Goal: Use online tool/utility: Utilize a website feature to perform a specific function

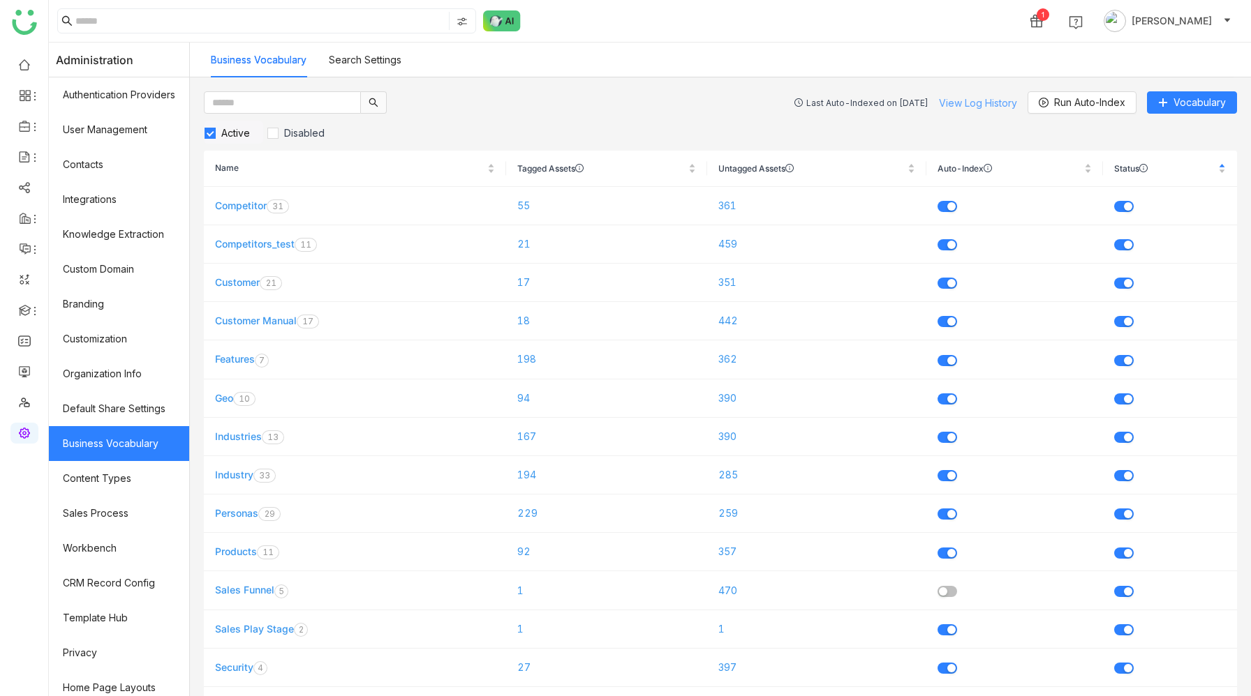
click at [964, 106] on link "View Log History" at bounding box center [978, 103] width 78 height 12
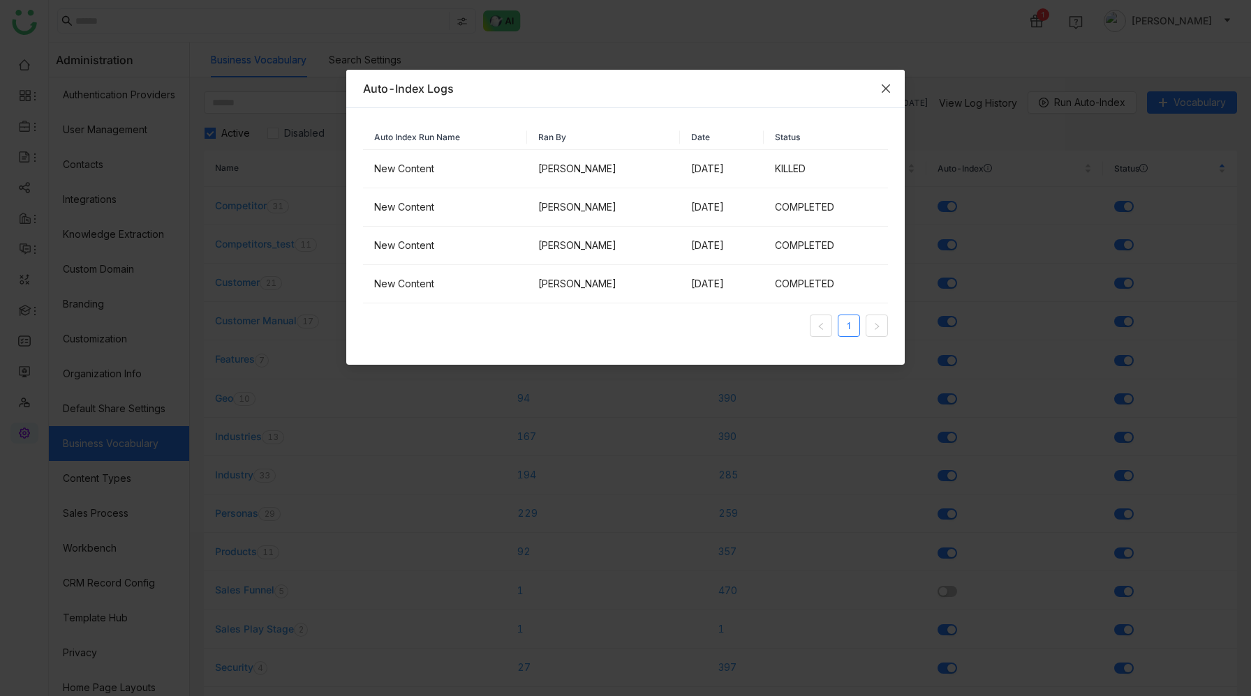
click at [884, 89] on icon "Close" at bounding box center [885, 88] width 11 height 11
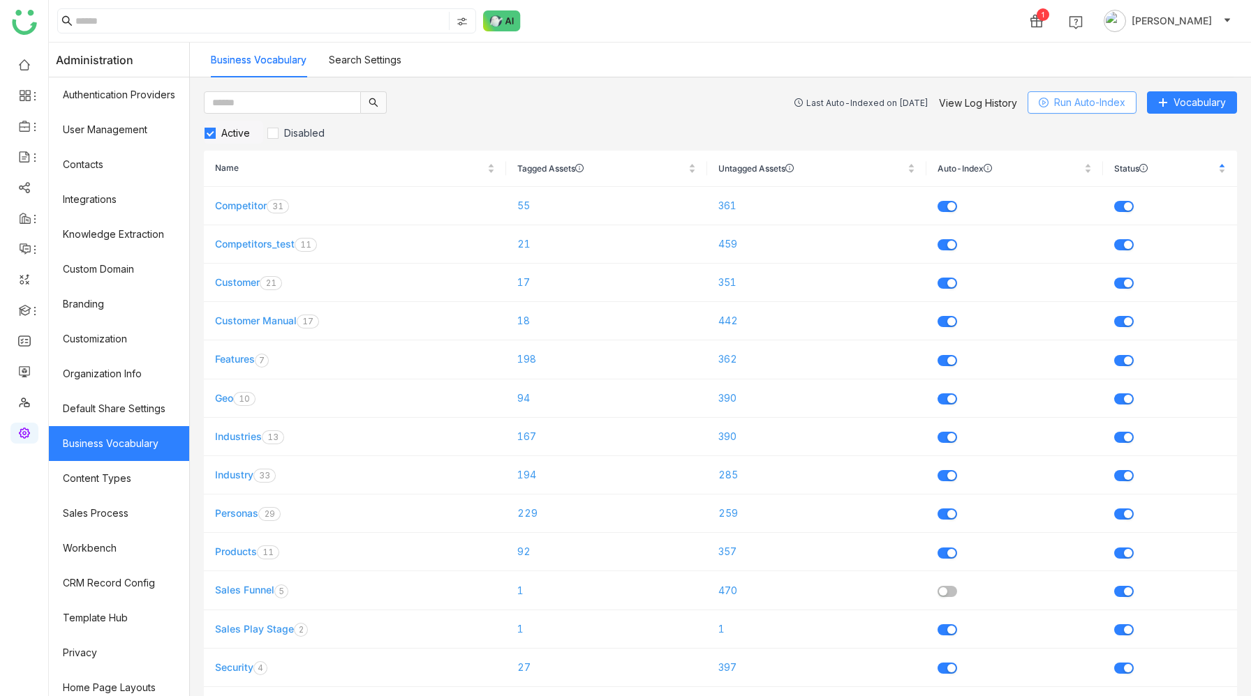
click at [1066, 101] on span "Run Auto-Index" at bounding box center [1089, 102] width 71 height 15
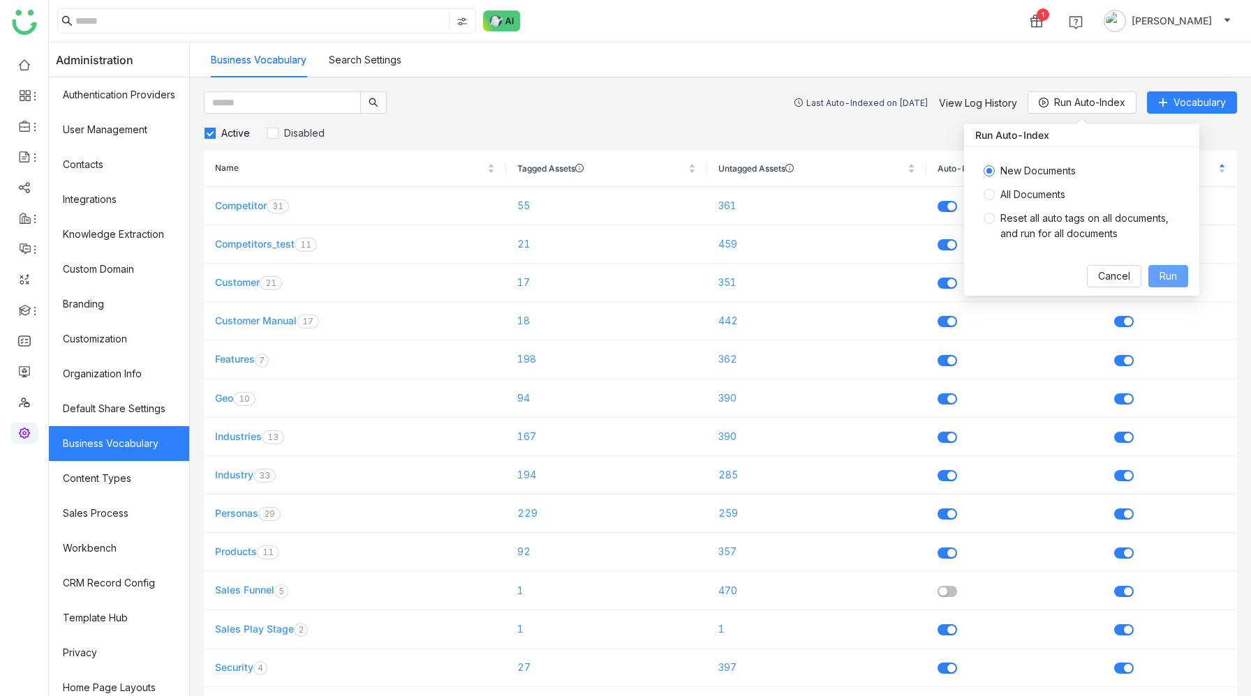
click at [1173, 276] on span "Run" at bounding box center [1167, 276] width 17 height 15
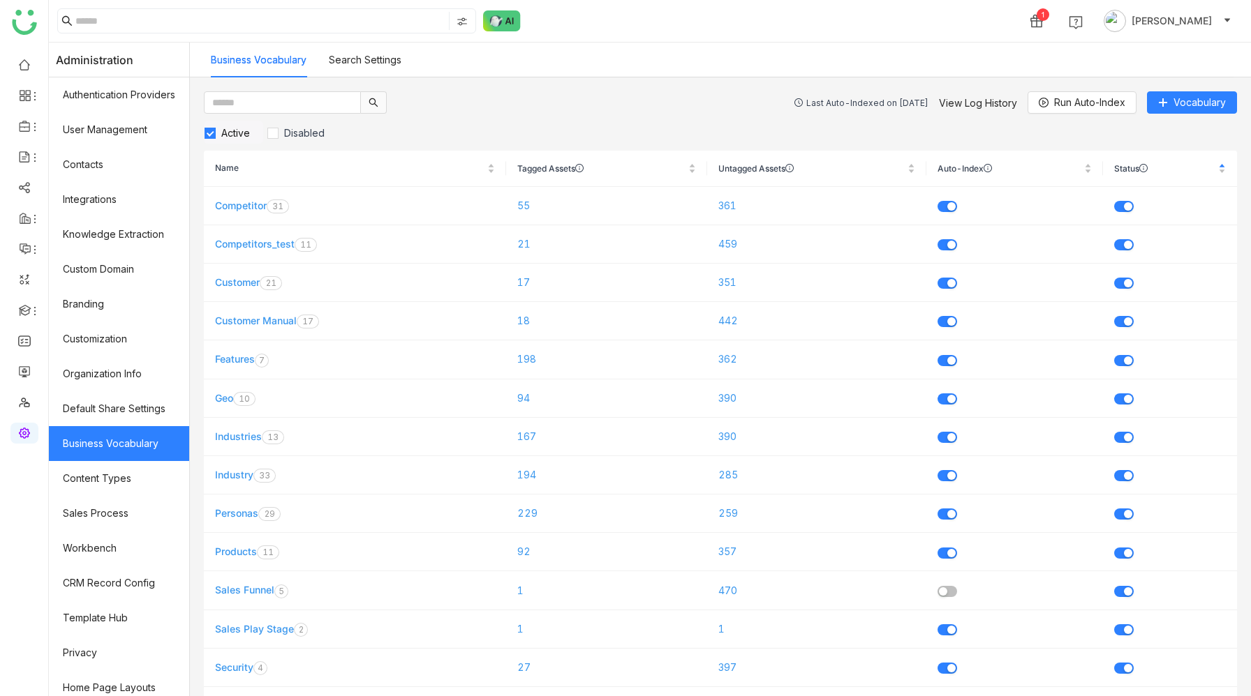
click at [814, 103] on div "Last Auto-Indexed on Aug 12, 2025" at bounding box center [867, 103] width 122 height 10
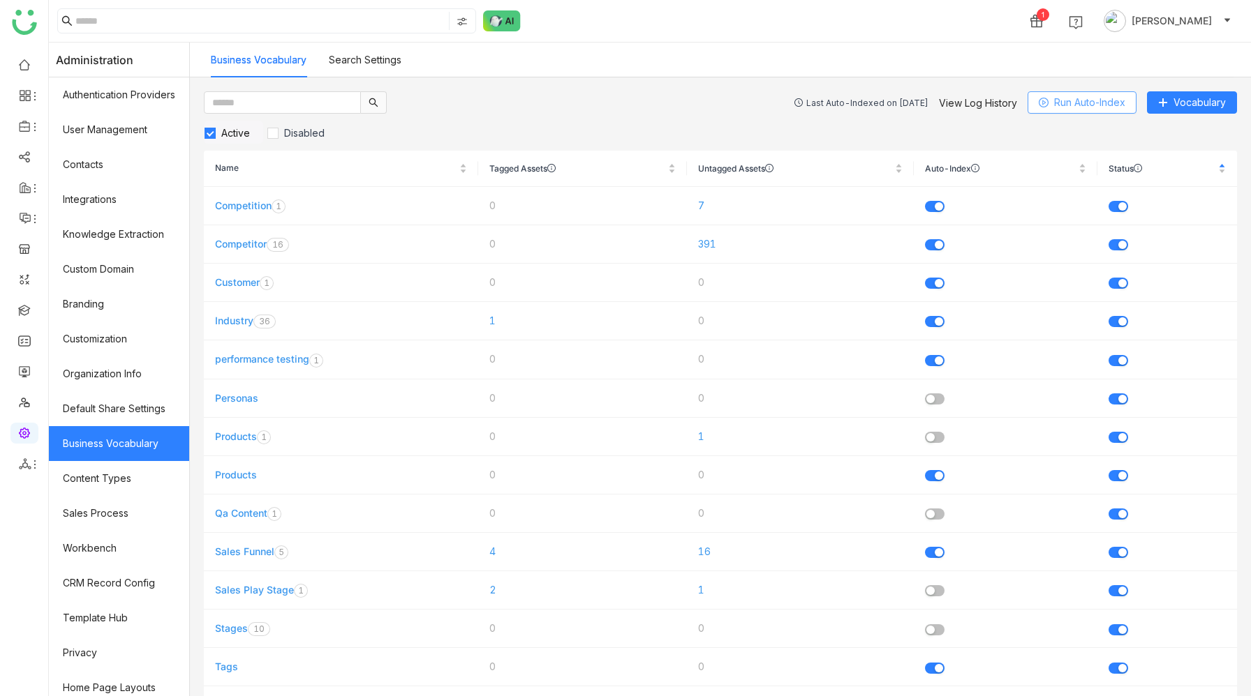
click at [1085, 105] on span "Run Auto-Index" at bounding box center [1089, 102] width 71 height 15
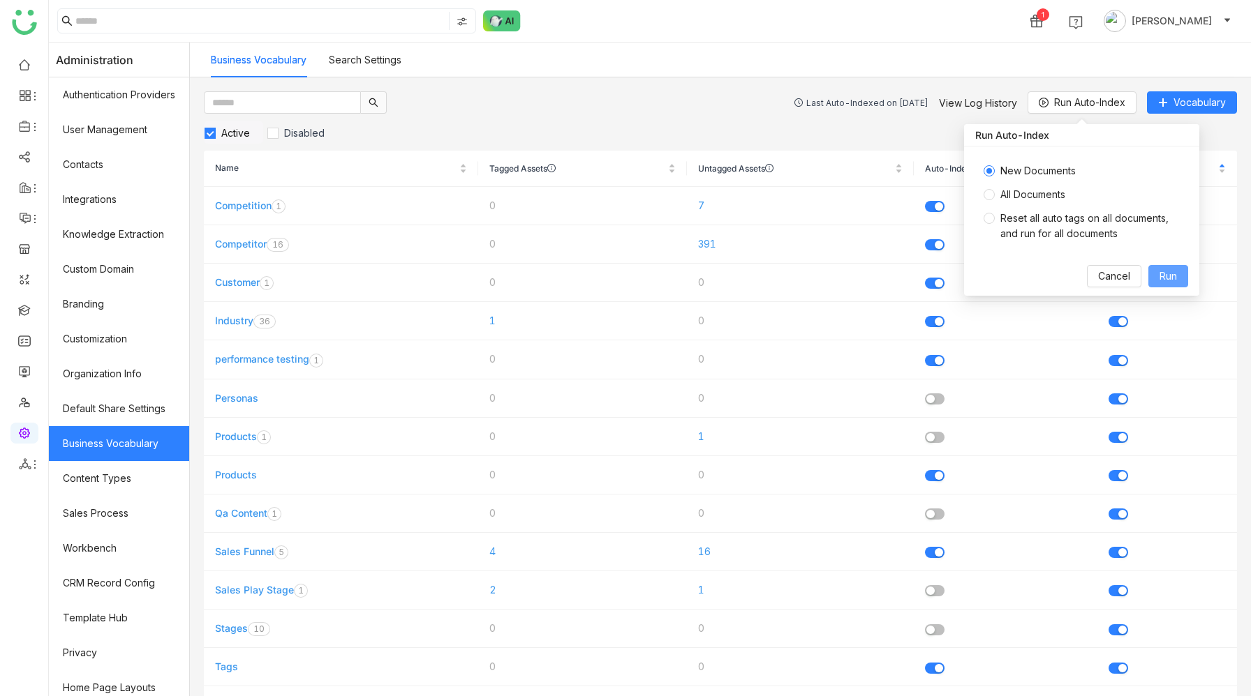
click at [1166, 278] on span "Run" at bounding box center [1167, 276] width 17 height 15
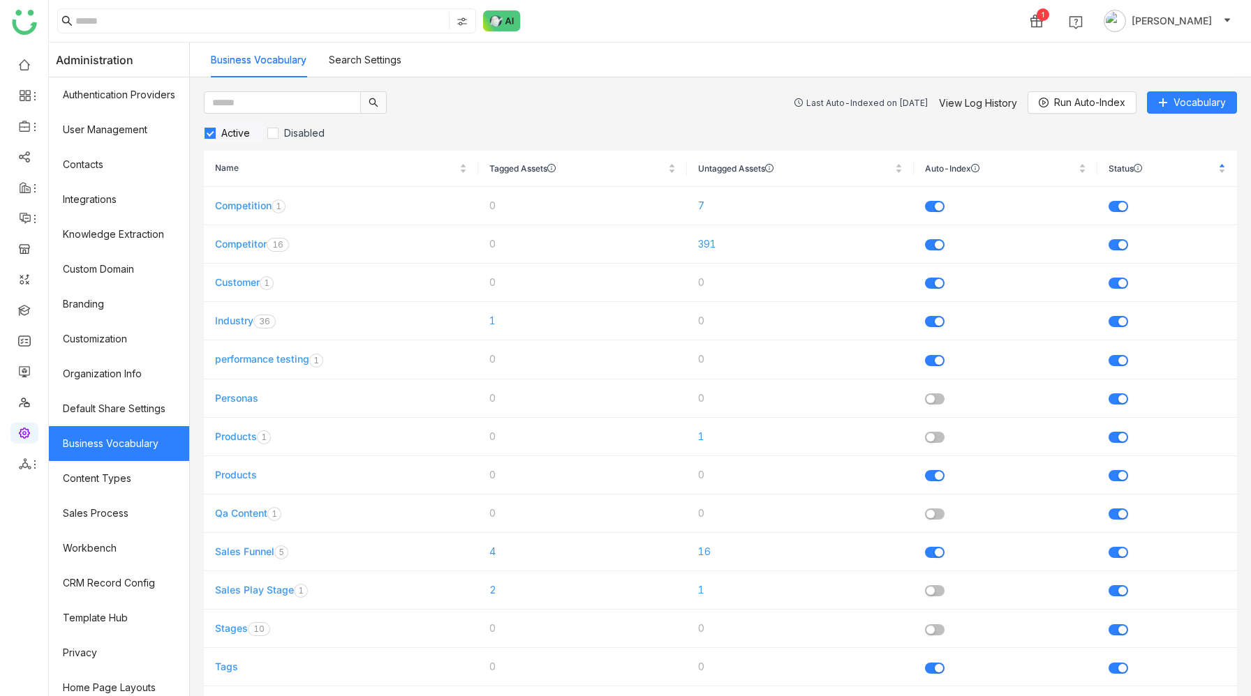
click at [840, 107] on div "Last Auto-Indexed on [DATE]" at bounding box center [867, 103] width 122 height 10
click at [866, 103] on div "Auto-Index in progress" at bounding box center [880, 103] width 96 height 10
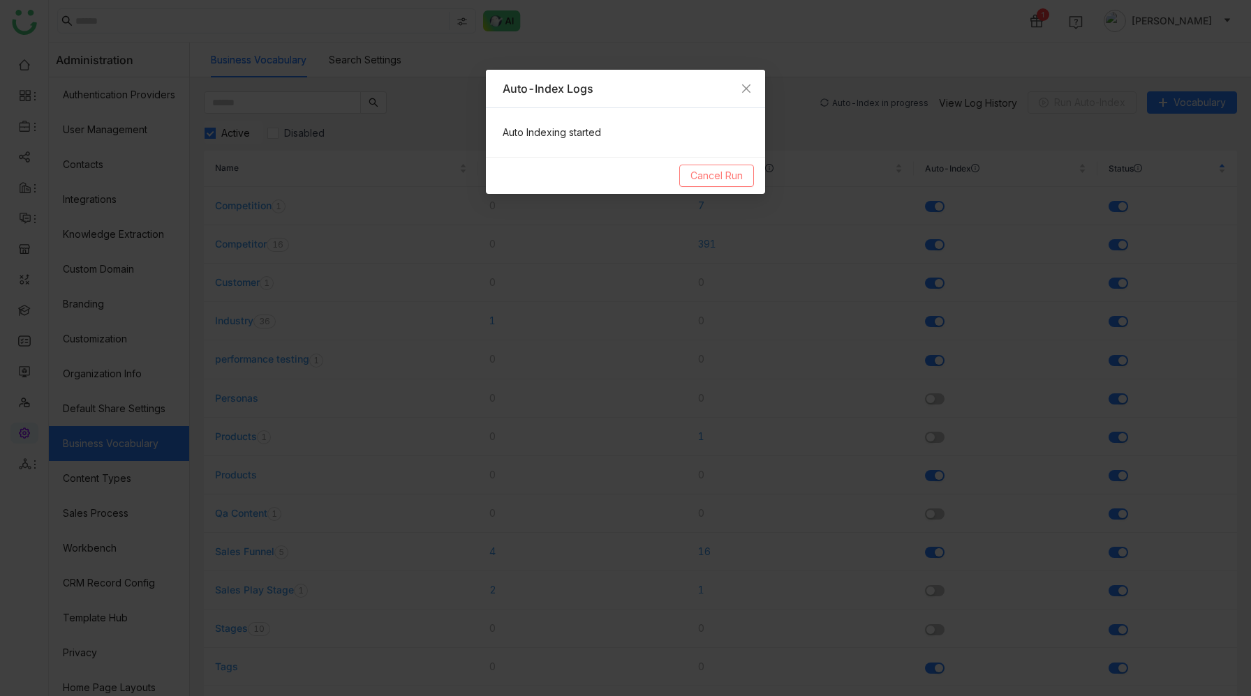
click at [718, 179] on span "Cancel Run" at bounding box center [716, 175] width 52 height 15
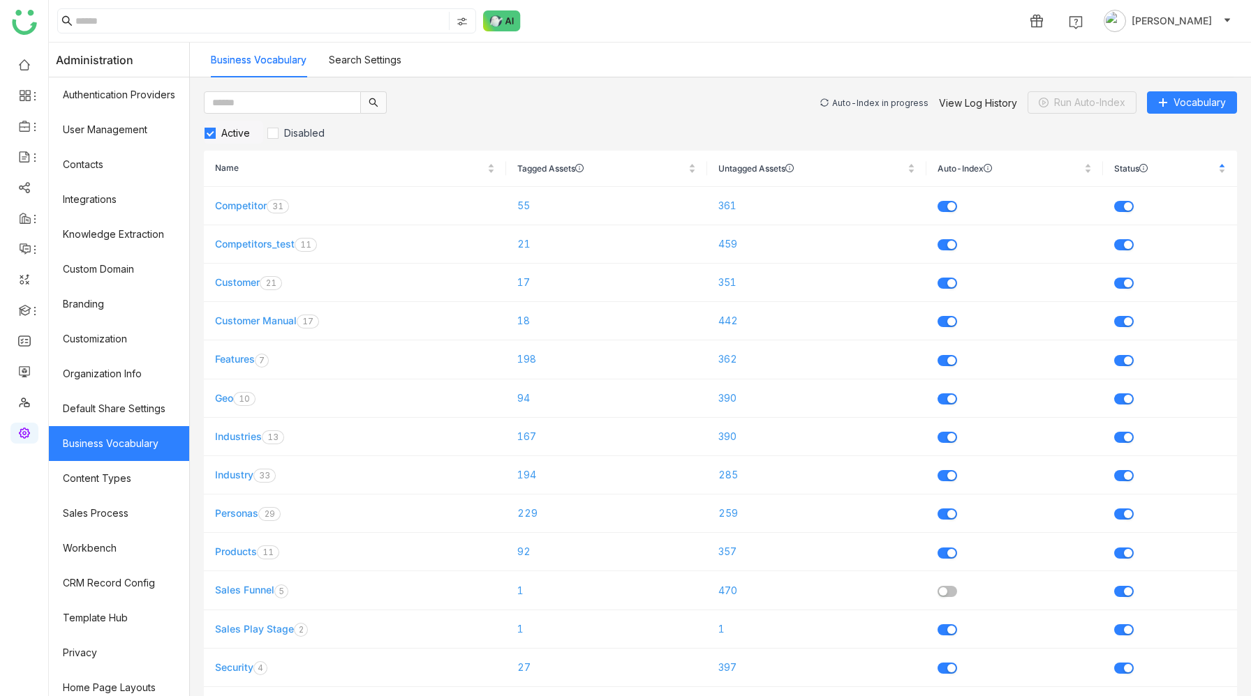
click at [877, 98] on div "Auto-Index in progress" at bounding box center [880, 103] width 96 height 10
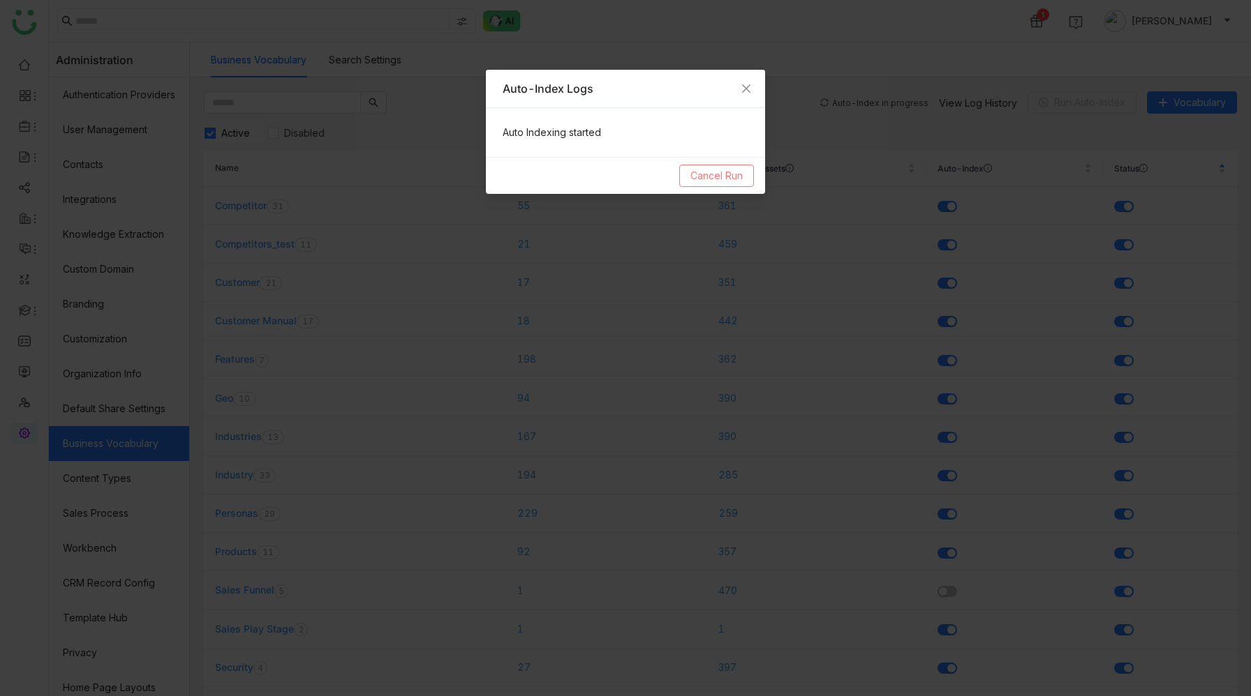
click at [724, 179] on span "Cancel Run" at bounding box center [716, 175] width 52 height 15
